Goal: Information Seeking & Learning: Learn about a topic

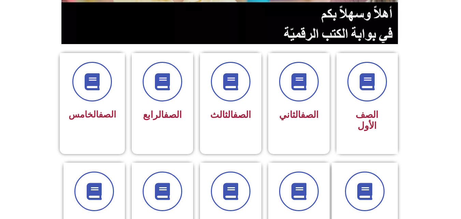
scroll to position [220, 0]
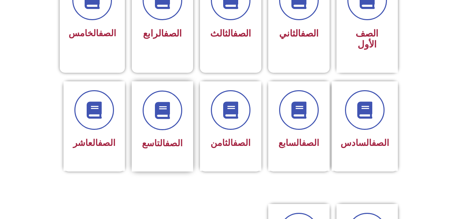
click at [146, 90] on div at bounding box center [162, 110] width 43 height 40
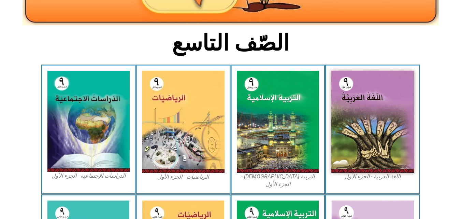
scroll to position [150, 0]
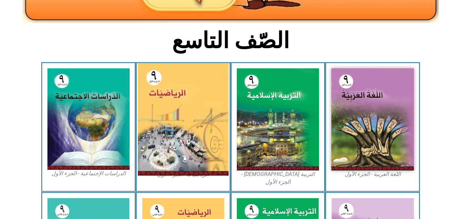
click at [182, 136] on img at bounding box center [183, 119] width 91 height 112
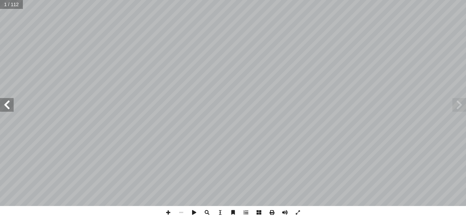
click at [9, 109] on span at bounding box center [7, 105] width 14 height 14
click at [455, 109] on span at bounding box center [460, 105] width 14 height 14
click at [180, 211] on span at bounding box center [181, 212] width 13 height 13
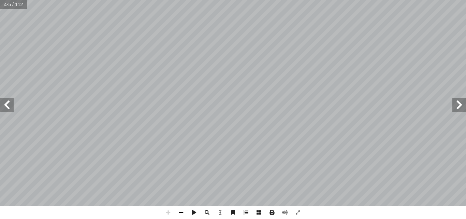
click at [180, 211] on span at bounding box center [181, 212] width 13 height 13
click at [10, 109] on span at bounding box center [7, 105] width 14 height 14
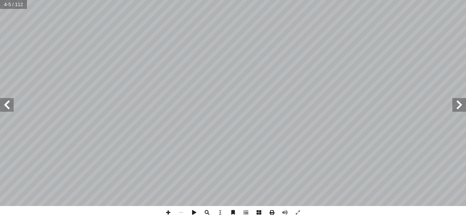
click at [10, 109] on span at bounding box center [7, 105] width 14 height 14
click at [462, 103] on span at bounding box center [460, 105] width 14 height 14
click at [6, 109] on span at bounding box center [7, 105] width 14 height 14
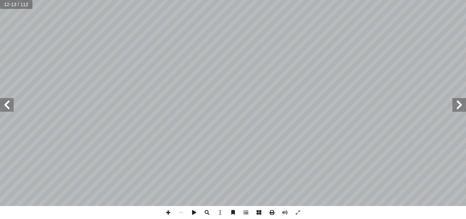
click at [7, 109] on span at bounding box center [7, 105] width 14 height 14
click at [5, 106] on span at bounding box center [7, 105] width 14 height 14
click at [6, 107] on span at bounding box center [7, 105] width 14 height 14
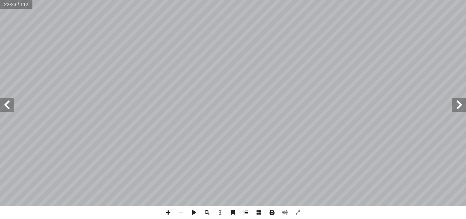
click at [6, 107] on span at bounding box center [7, 105] width 14 height 14
click at [10, 108] on span at bounding box center [7, 105] width 14 height 14
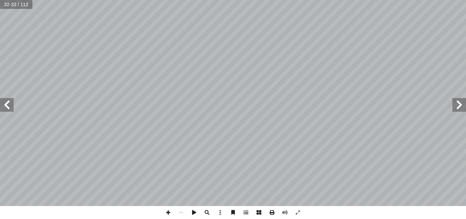
click at [10, 108] on span at bounding box center [7, 105] width 14 height 14
